Goal: Task Accomplishment & Management: Manage account settings

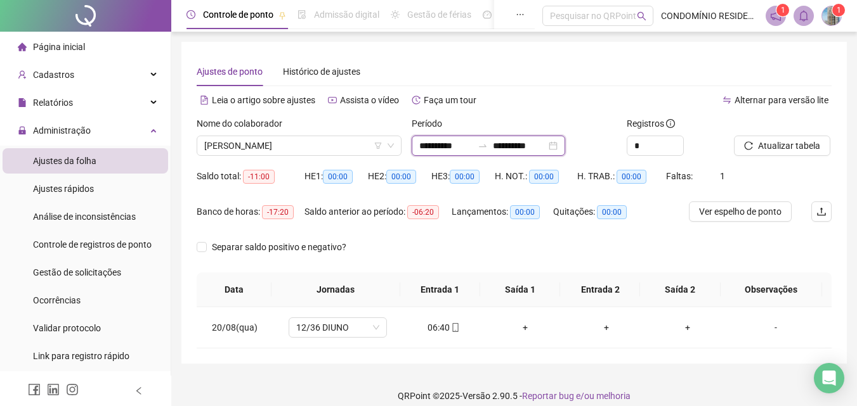
click at [453, 143] on input "**********" at bounding box center [445, 146] width 53 height 14
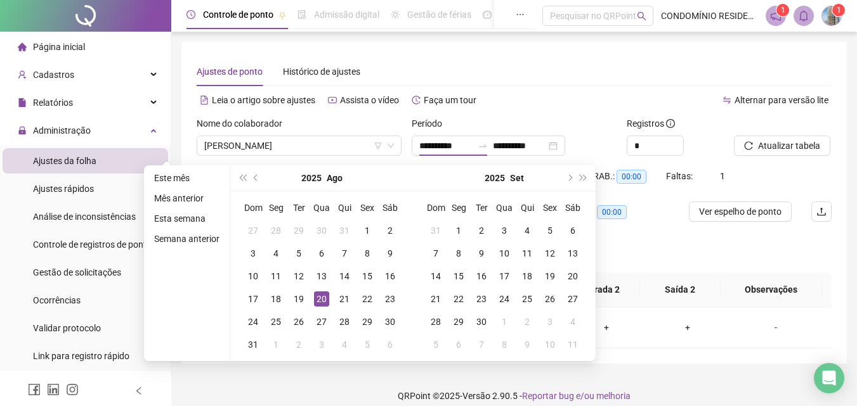
click at [576, 45] on div "**********" at bounding box center [513, 203] width 665 height 322
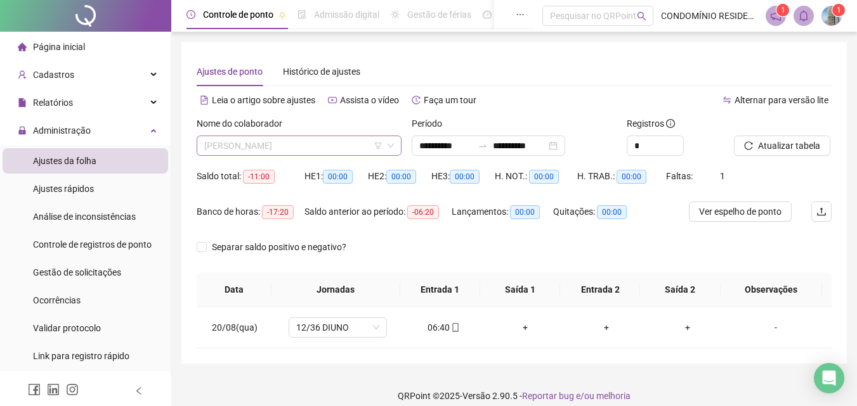
click at [322, 148] on span "[PERSON_NAME]" at bounding box center [299, 145] width 190 height 19
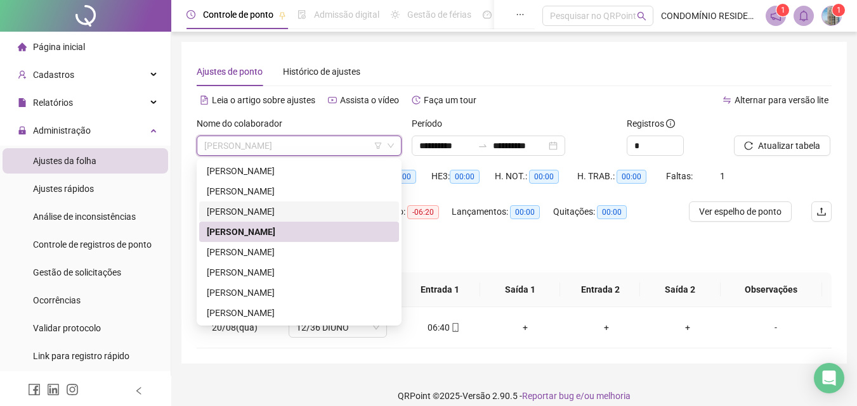
click at [251, 212] on div "[PERSON_NAME]" at bounding box center [299, 212] width 185 height 14
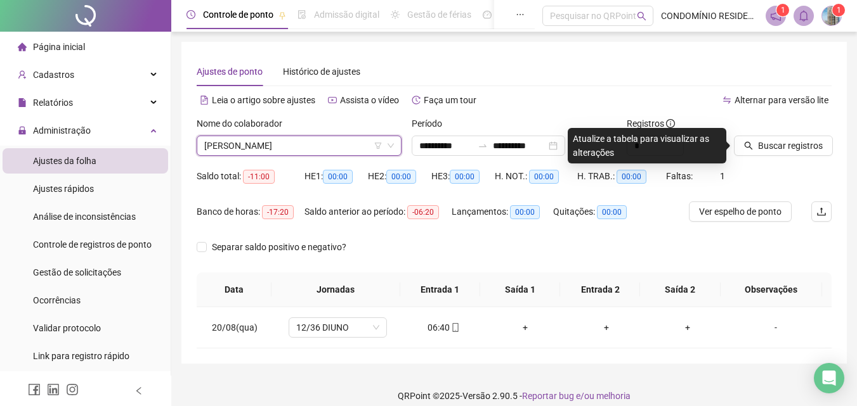
click at [316, 152] on span "[PERSON_NAME]" at bounding box center [299, 145] width 190 height 19
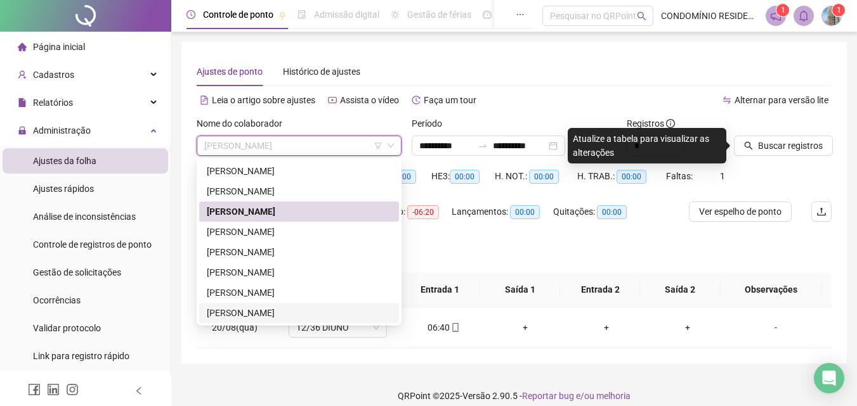
click at [239, 315] on div "[PERSON_NAME]" at bounding box center [299, 313] width 185 height 14
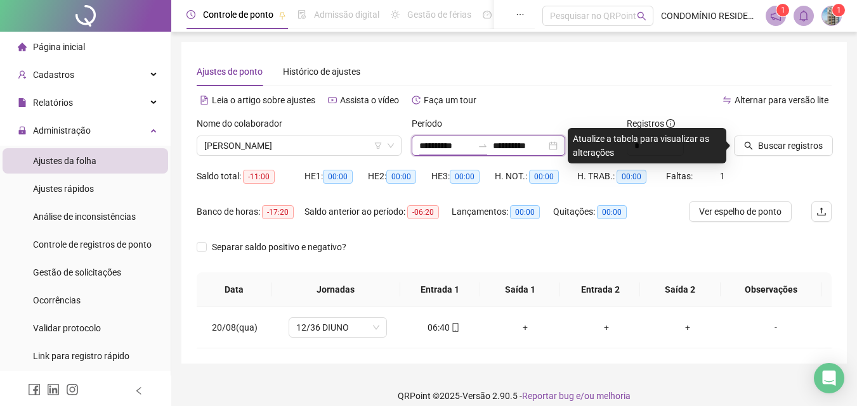
click at [423, 147] on input "**********" at bounding box center [445, 146] width 53 height 14
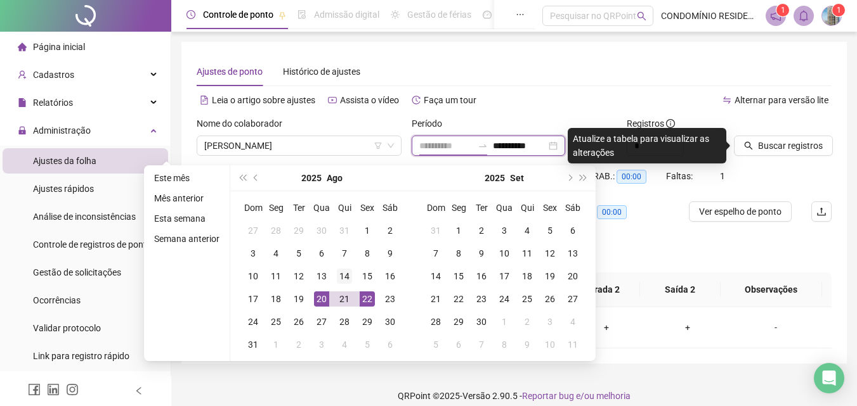
type input "**********"
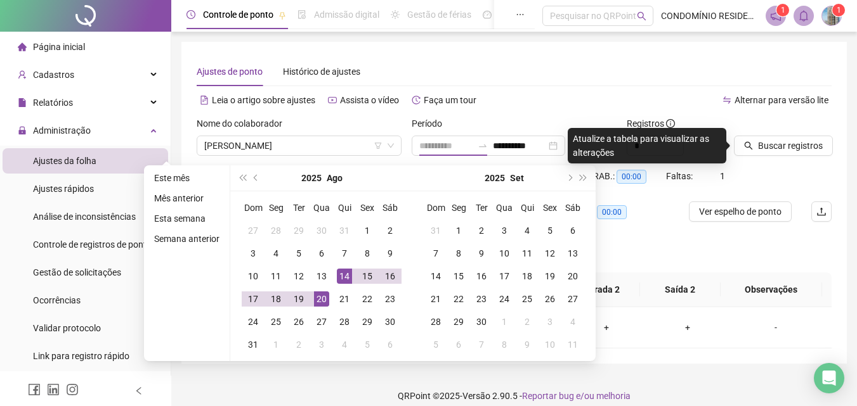
click at [346, 279] on div "14" at bounding box center [344, 276] width 15 height 15
click at [251, 301] on div "17" at bounding box center [252, 299] width 15 height 15
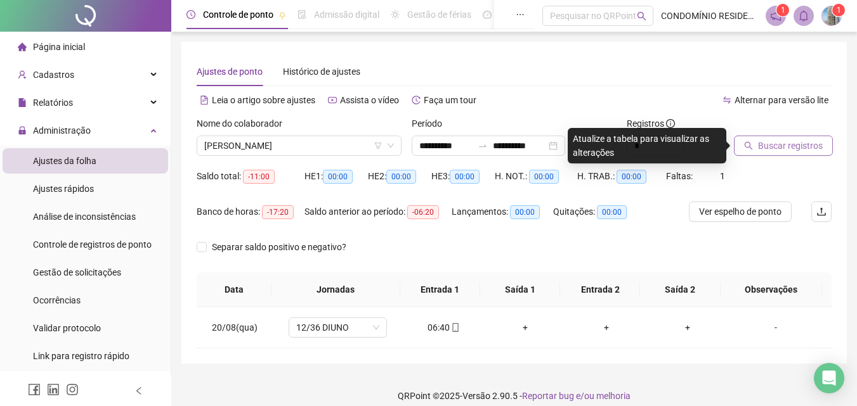
click at [775, 138] on button "Buscar registros" at bounding box center [783, 146] width 99 height 20
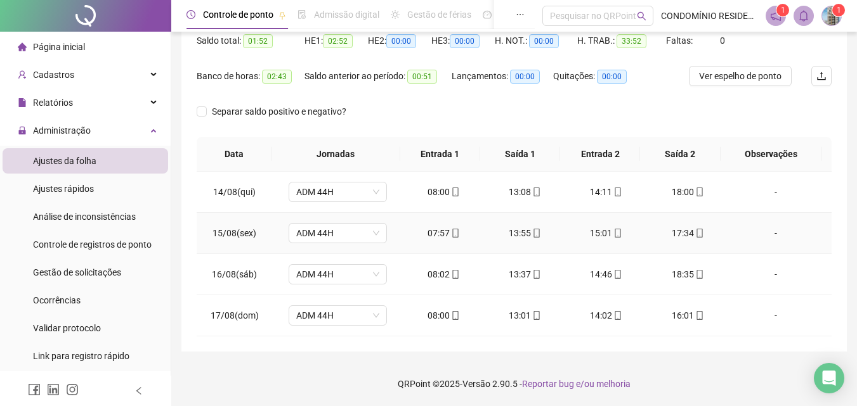
scroll to position [72, 0]
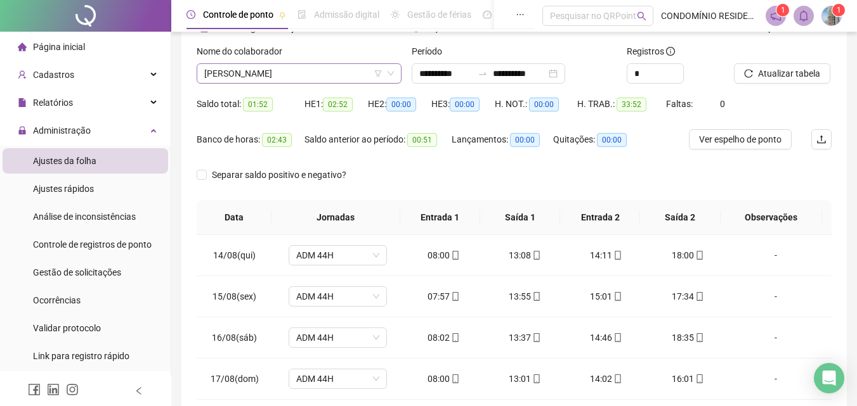
click at [330, 71] on span "[PERSON_NAME]" at bounding box center [299, 73] width 190 height 19
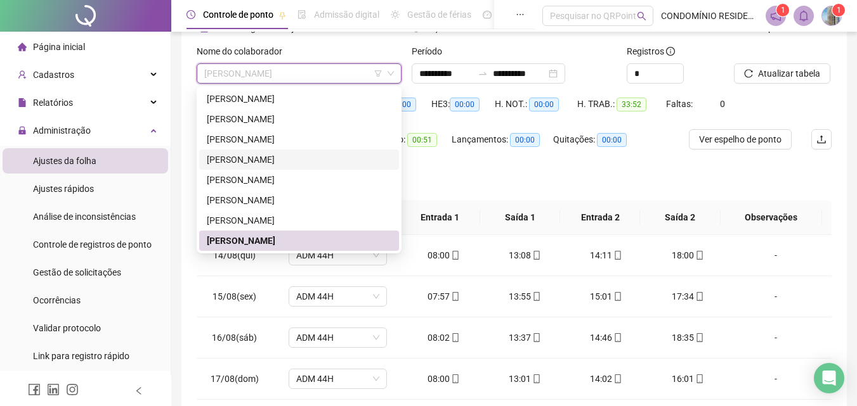
click at [231, 160] on div "[PERSON_NAME]" at bounding box center [299, 160] width 185 height 14
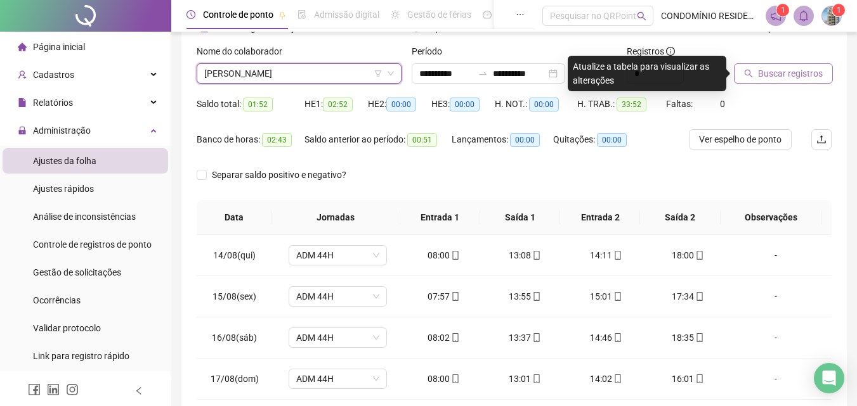
click at [758, 75] on span "Buscar registros" at bounding box center [790, 74] width 65 height 14
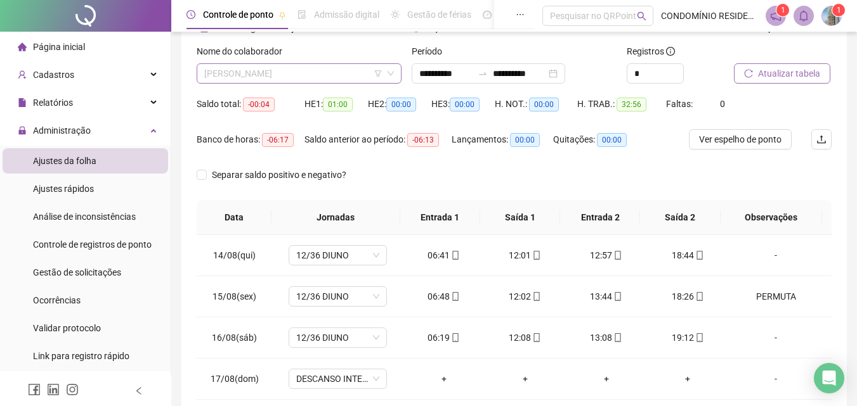
click at [278, 73] on span "[PERSON_NAME]" at bounding box center [299, 73] width 190 height 19
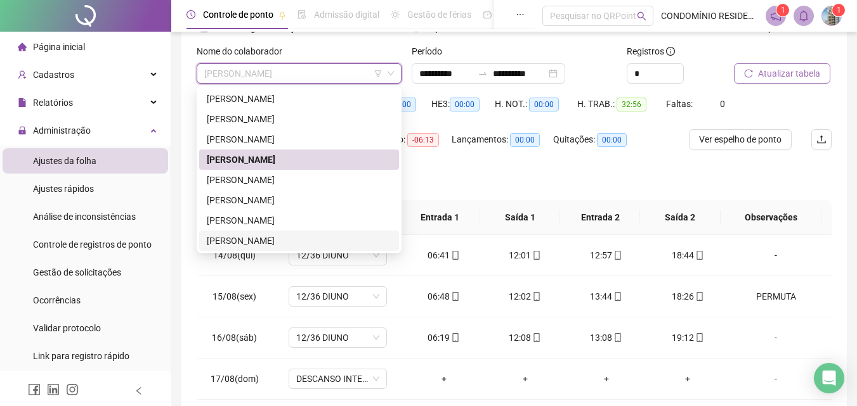
click at [245, 242] on div "[PERSON_NAME]" at bounding box center [299, 241] width 185 height 14
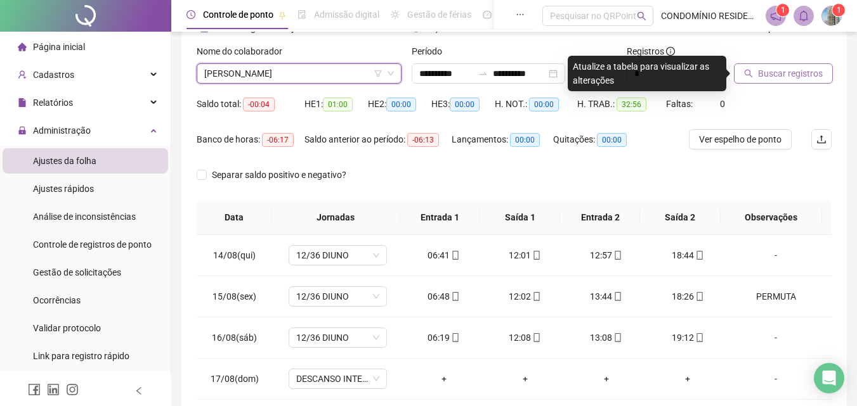
click at [759, 74] on span "Buscar registros" at bounding box center [790, 74] width 65 height 14
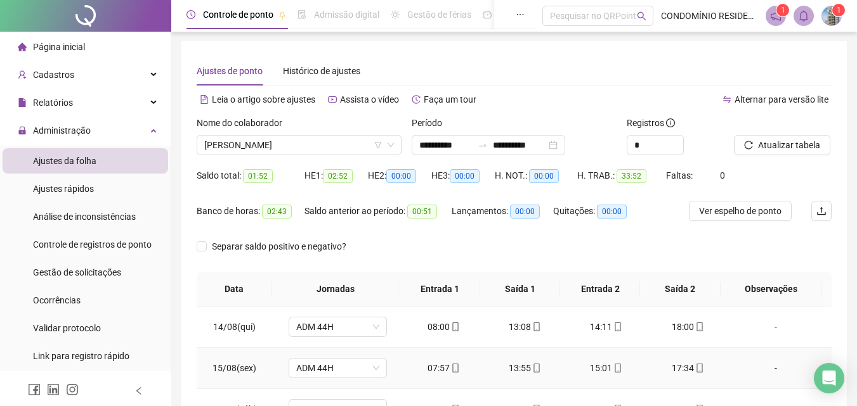
scroll to position [0, 0]
click at [533, 146] on input "**********" at bounding box center [519, 146] width 53 height 14
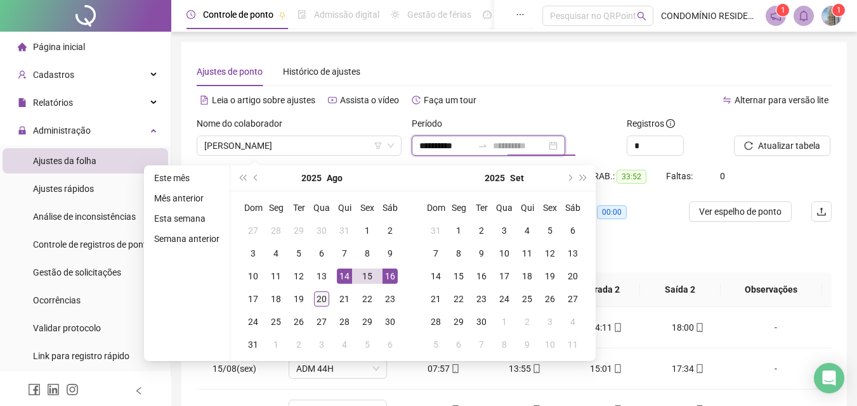
type input "**********"
click at [318, 302] on div "20" at bounding box center [321, 299] width 15 height 15
type input "**********"
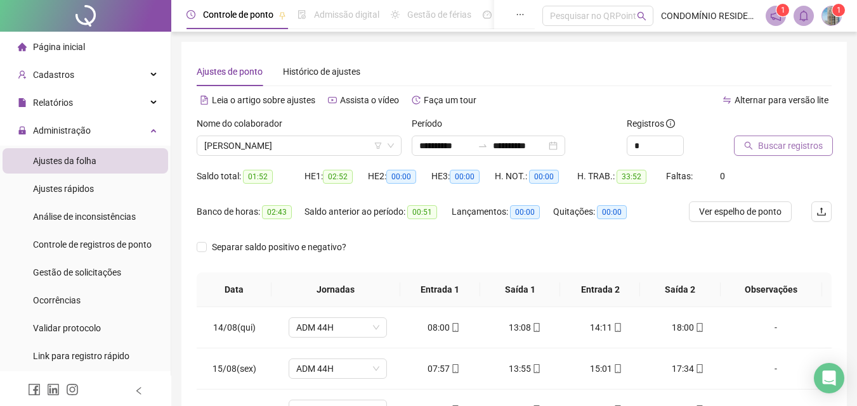
click at [779, 145] on span "Buscar registros" at bounding box center [790, 146] width 65 height 14
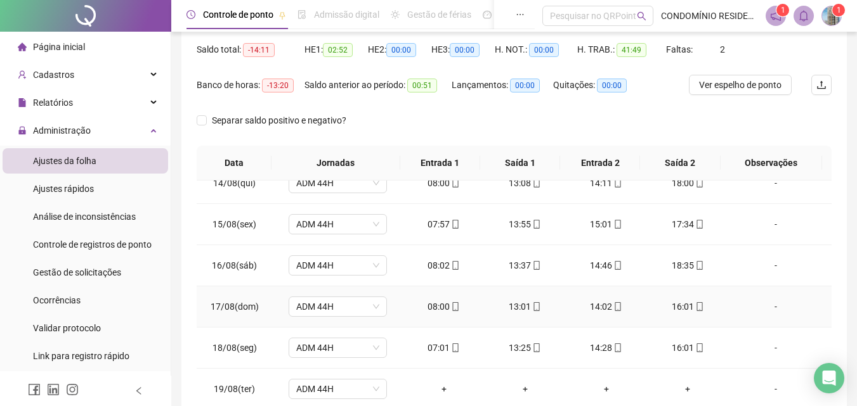
scroll to position [242, 0]
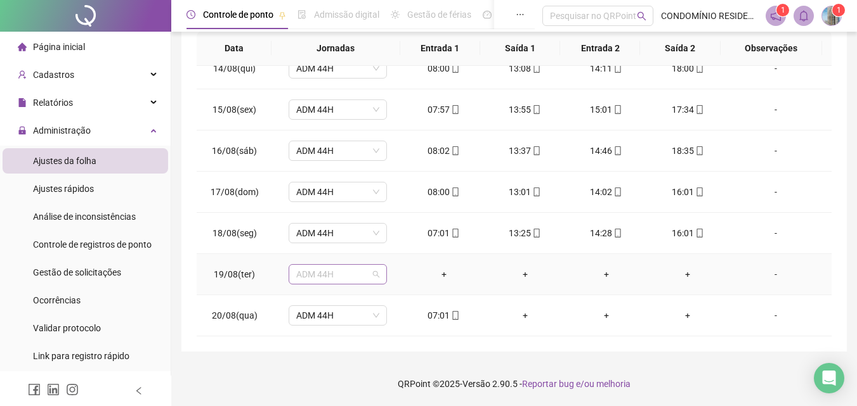
click at [354, 270] on span "ADM 44H" at bounding box center [337, 274] width 83 height 19
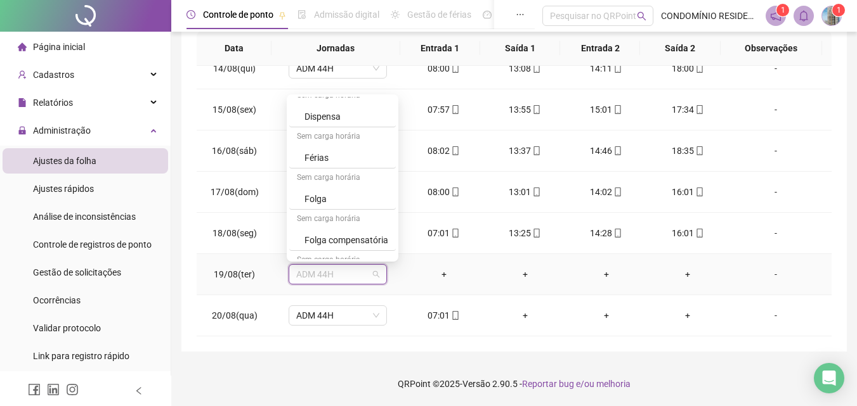
scroll to position [260, 0]
click at [323, 195] on div "Folga" at bounding box center [346, 197] width 84 height 14
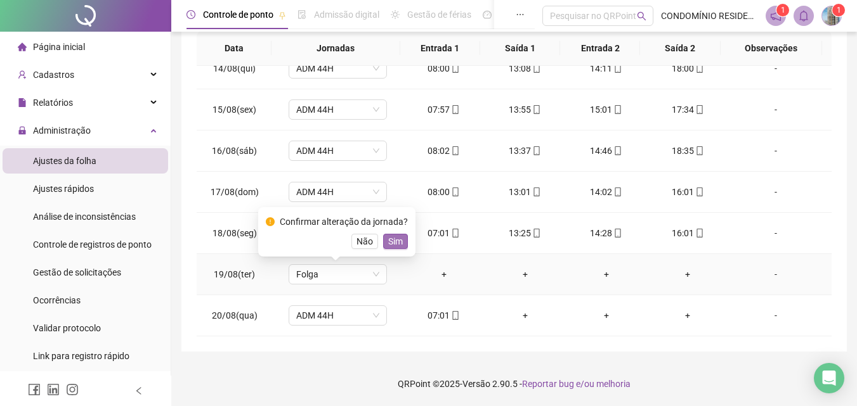
click at [394, 242] on span "Sim" at bounding box center [395, 242] width 15 height 14
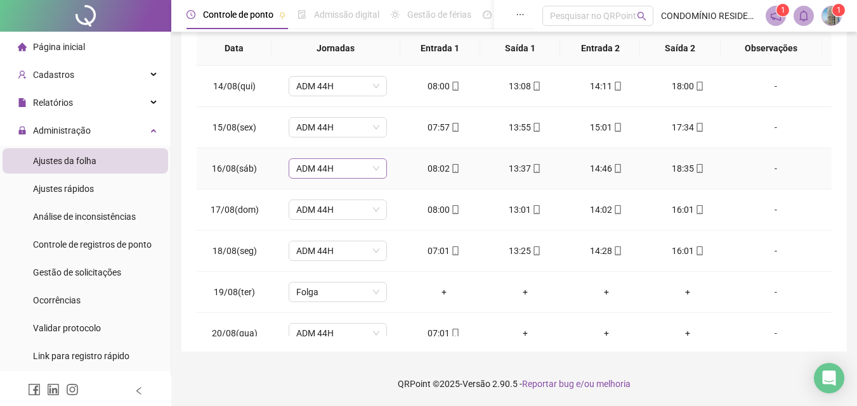
scroll to position [0, 0]
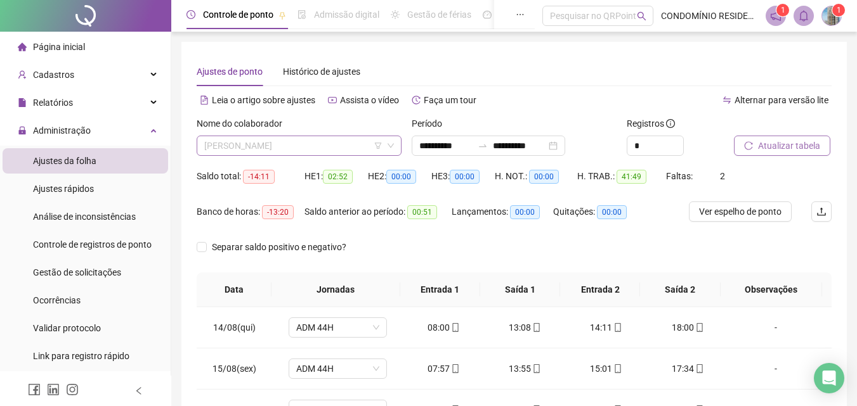
click at [300, 140] on span "[PERSON_NAME]" at bounding box center [299, 145] width 190 height 19
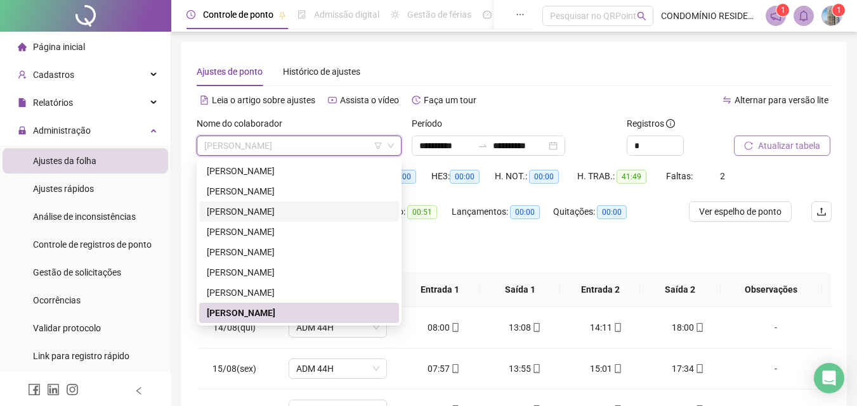
click at [232, 212] on div "[PERSON_NAME]" at bounding box center [299, 212] width 185 height 14
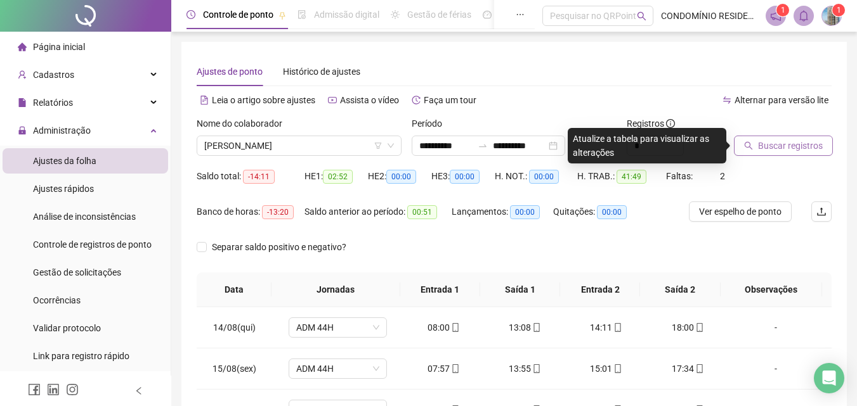
click at [785, 153] on button "Buscar registros" at bounding box center [783, 146] width 99 height 20
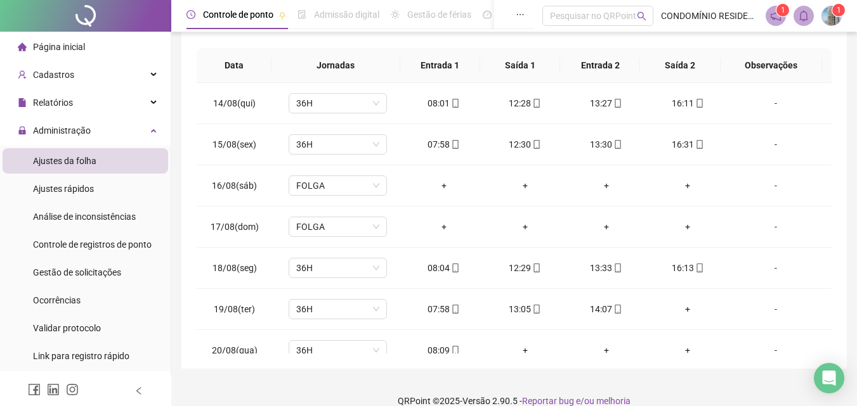
scroll to position [242, 0]
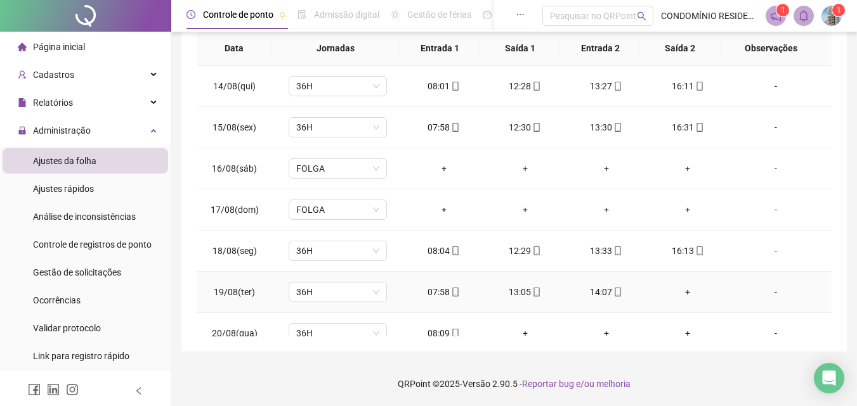
click at [681, 292] on div "+" at bounding box center [687, 292] width 61 height 14
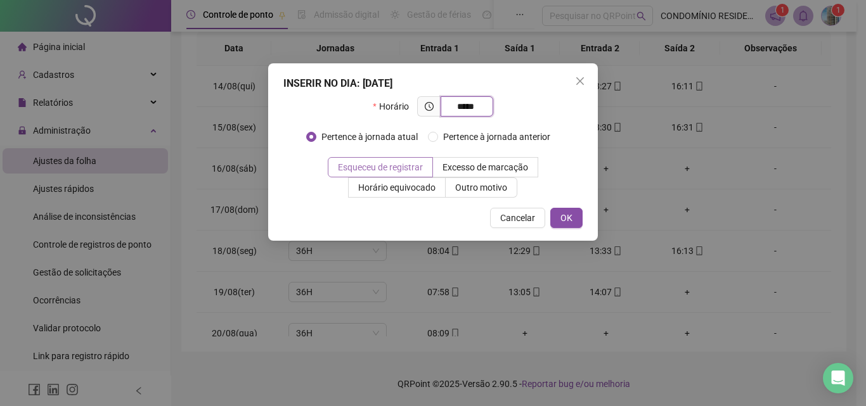
type input "*****"
click at [410, 171] on span "Esqueceu de registrar" at bounding box center [380, 167] width 85 height 10
click at [566, 219] on span "OK" at bounding box center [567, 218] width 12 height 14
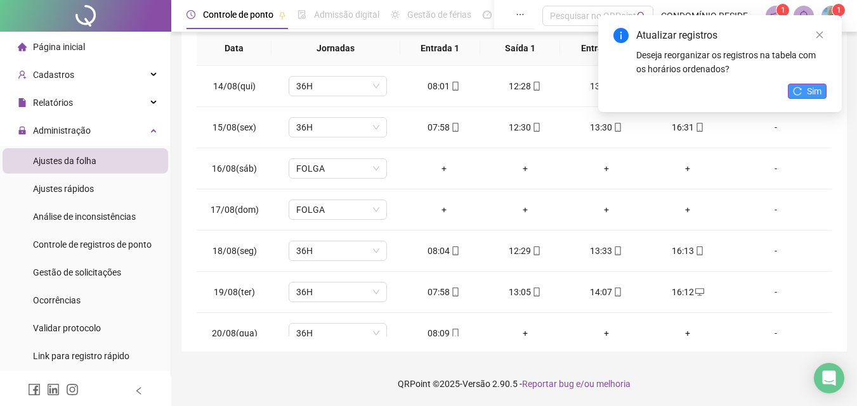
click at [800, 92] on icon "reload" at bounding box center [797, 91] width 9 height 9
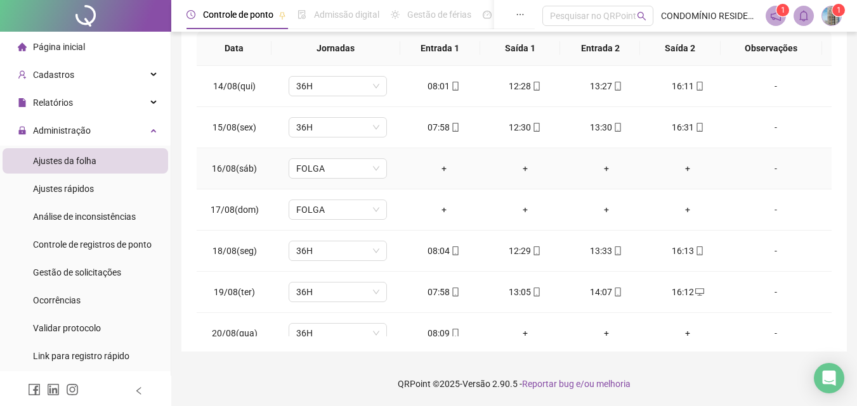
scroll to position [0, 0]
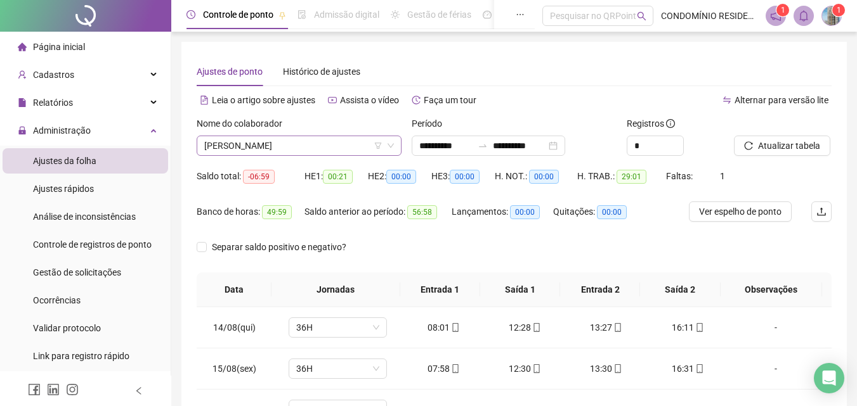
click at [321, 145] on span "[PERSON_NAME]" at bounding box center [299, 145] width 190 height 19
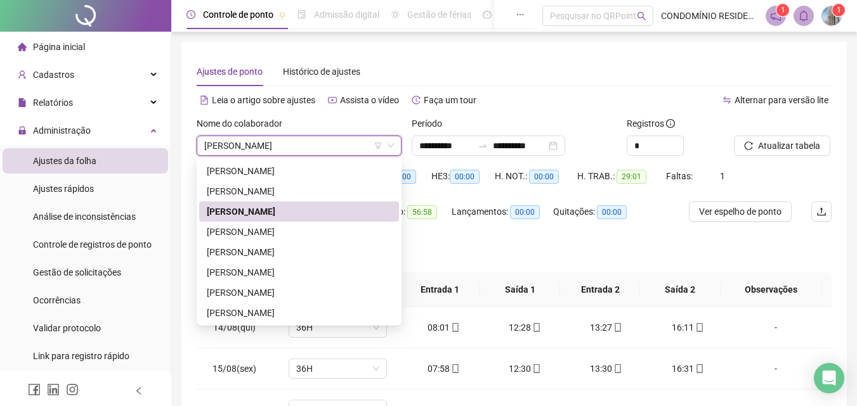
click at [252, 141] on span "[PERSON_NAME]" at bounding box center [299, 145] width 190 height 19
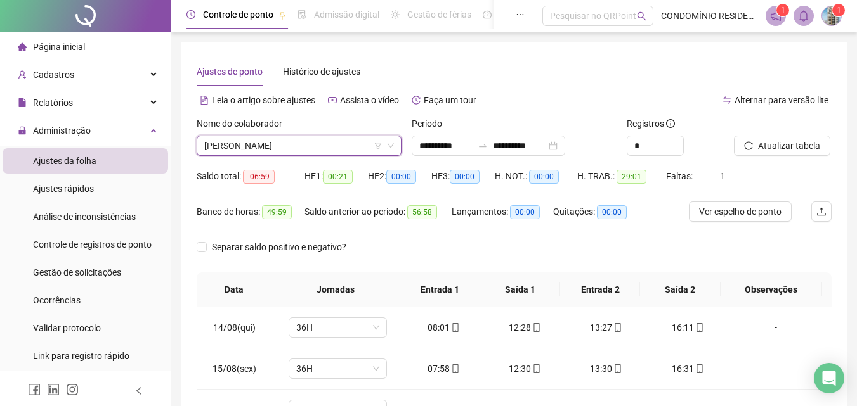
click at [253, 140] on span "[PERSON_NAME]" at bounding box center [299, 145] width 190 height 19
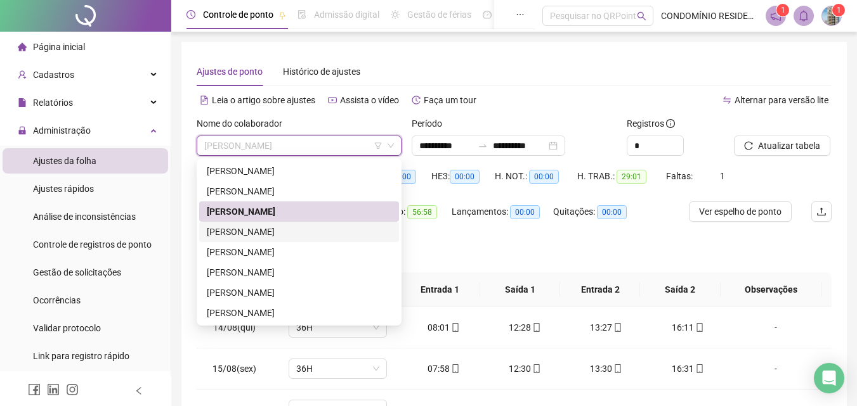
click at [244, 229] on div "[PERSON_NAME]" at bounding box center [299, 232] width 185 height 14
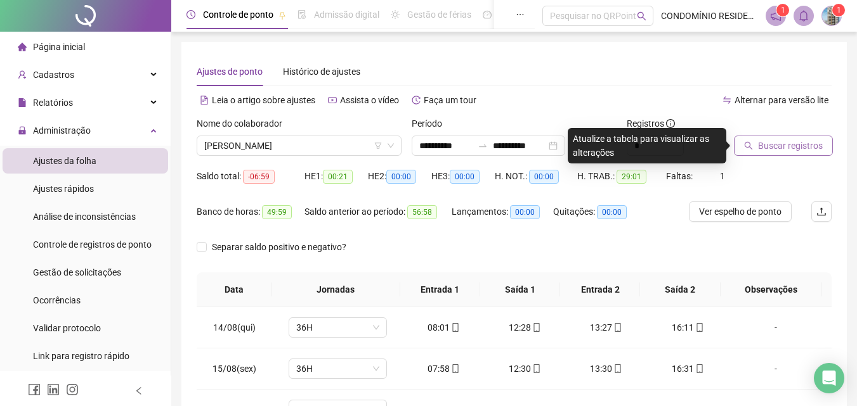
click at [770, 148] on span "Buscar registros" at bounding box center [790, 146] width 65 height 14
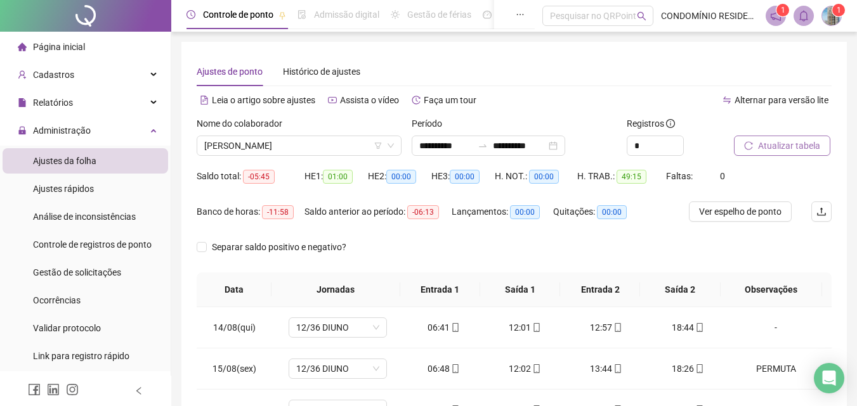
click at [784, 147] on span "Atualizar tabela" at bounding box center [789, 146] width 62 height 14
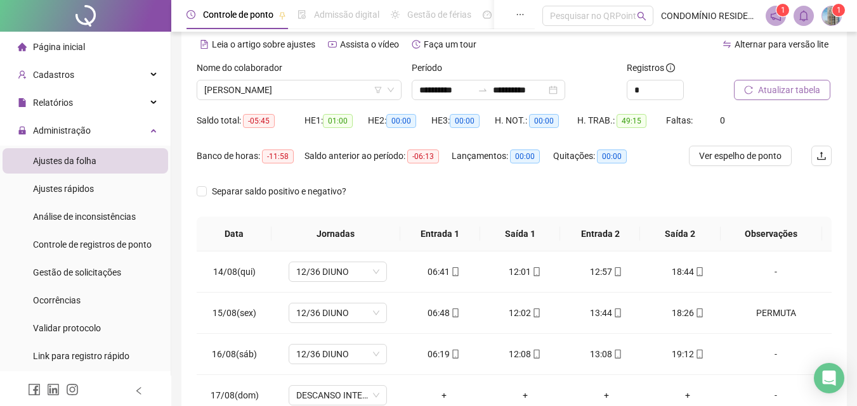
click at [808, 88] on span "Atualizar tabela" at bounding box center [789, 90] width 62 height 14
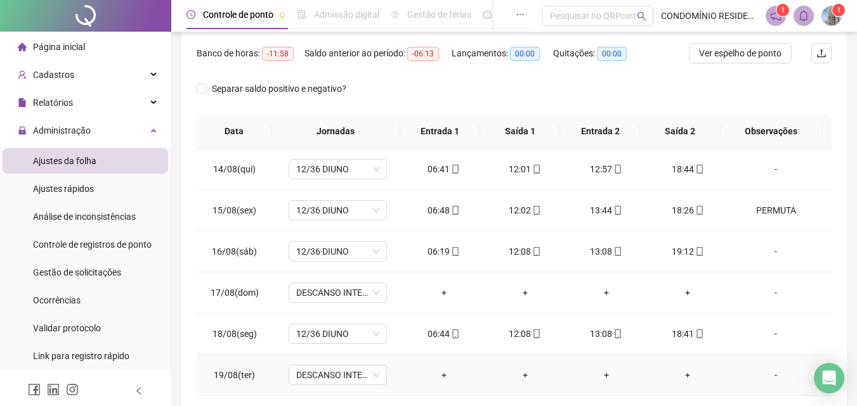
scroll to position [115, 0]
